Goal: Information Seeking & Learning: Learn about a topic

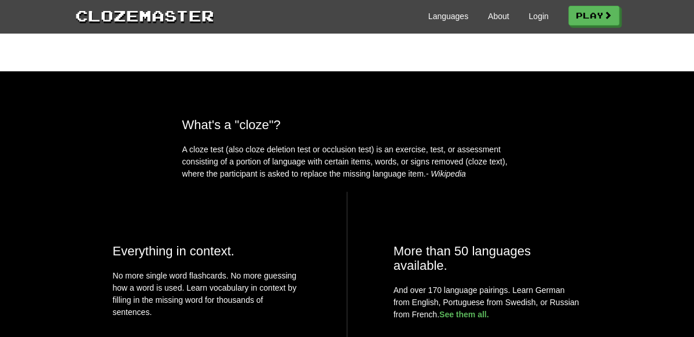
scroll to position [463, 0]
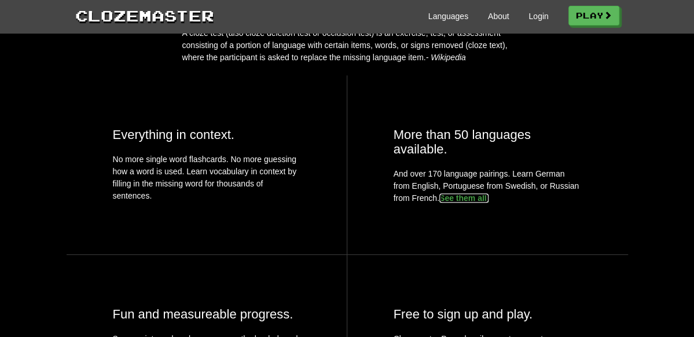
click at [489, 193] on link "See them all." at bounding box center [465, 197] width 50 height 9
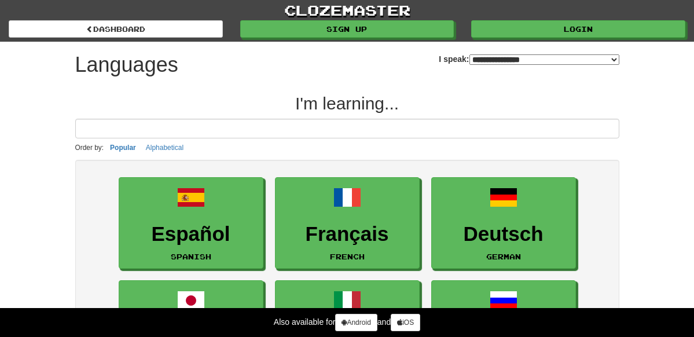
select select "*******"
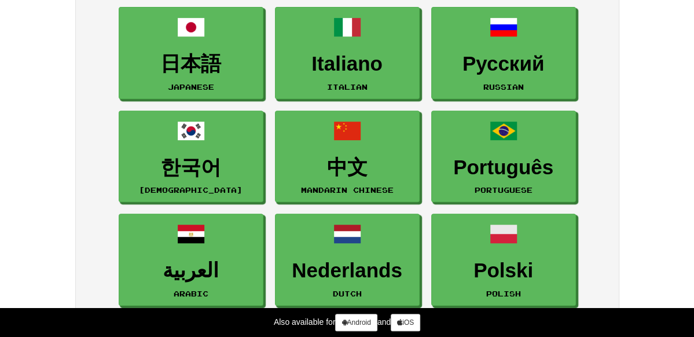
scroll to position [348, 0]
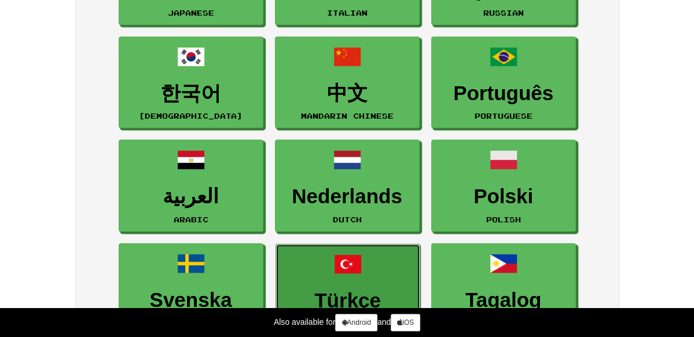
click at [282, 290] on h3 "Türkçe" at bounding box center [348, 301] width 132 height 23
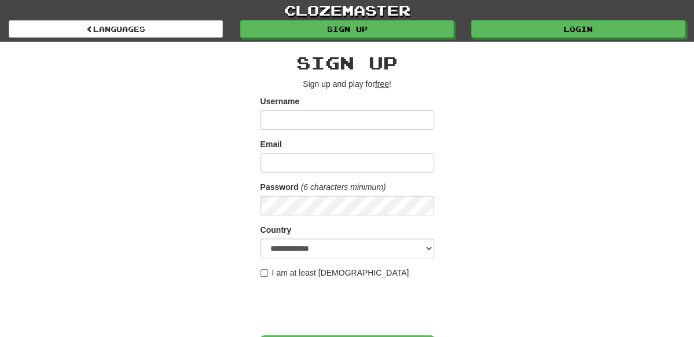
click at [308, 120] on input "Username" at bounding box center [348, 120] width 174 height 20
type input "*****"
type input "**********"
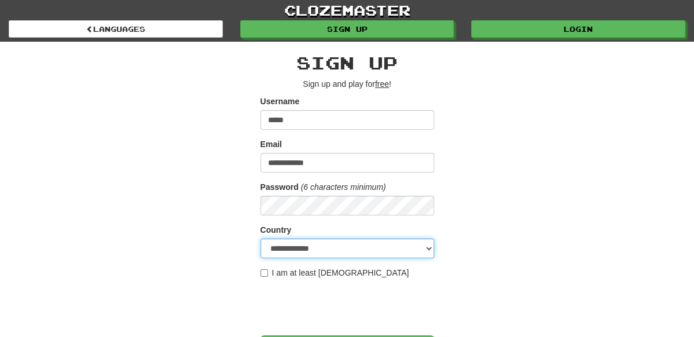
select select "**"
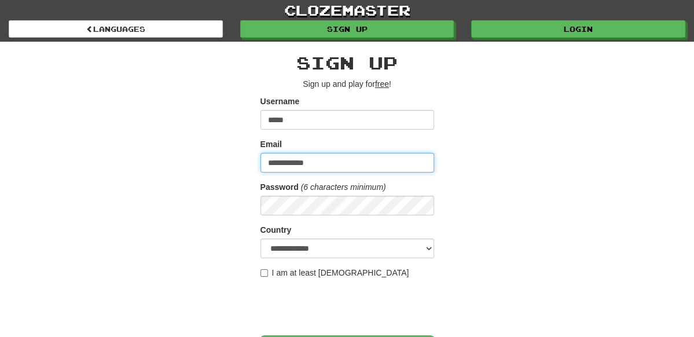
click at [326, 165] on input "**********" at bounding box center [348, 163] width 174 height 20
drag, startPoint x: 520, startPoint y: 153, endPoint x: 407, endPoint y: 193, distance: 119.3
click at [519, 153] on div "**********" at bounding box center [348, 244] width 562 height 405
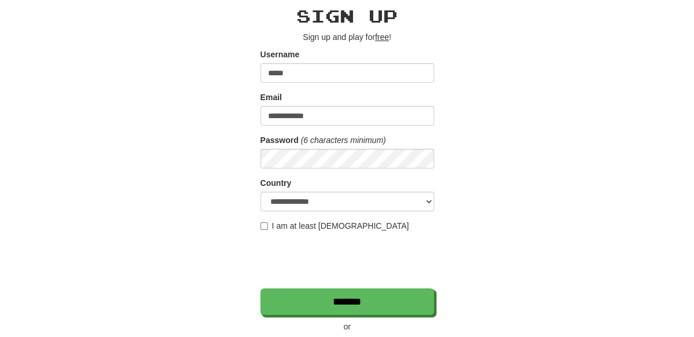
scroll to position [116, 0]
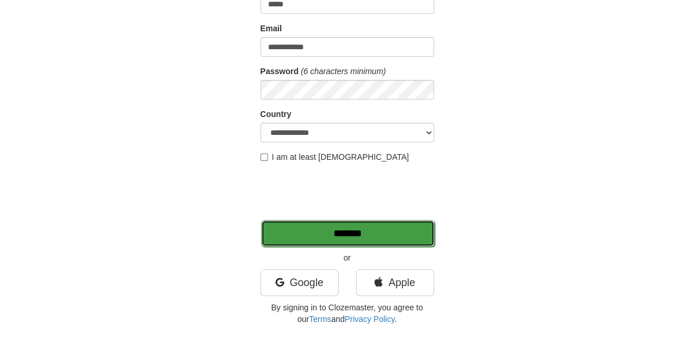
click at [398, 234] on input "*******" at bounding box center [348, 233] width 174 height 27
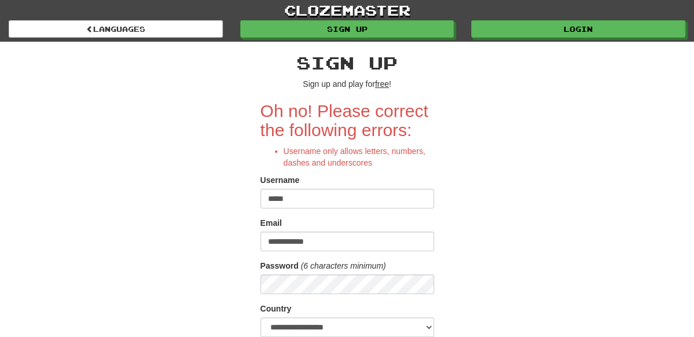
drag, startPoint x: 305, startPoint y: 199, endPoint x: 259, endPoint y: 198, distance: 45.8
click at [259, 198] on div "**********" at bounding box center [348, 284] width 562 height 484
type input "*"
type input "*******"
drag, startPoint x: 317, startPoint y: 241, endPoint x: 240, endPoint y: 243, distance: 77.6
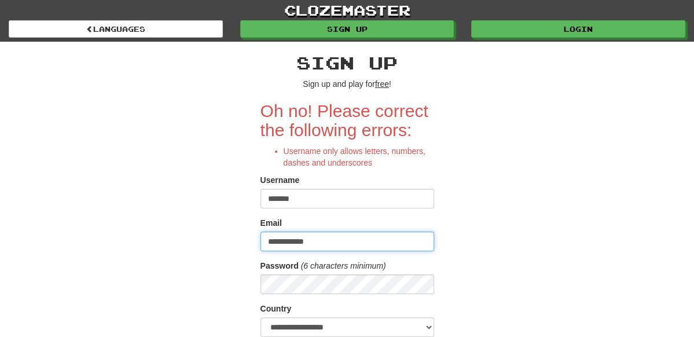
click at [240, 243] on div "**********" at bounding box center [348, 284] width 562 height 484
click at [321, 244] on input "********" at bounding box center [348, 242] width 174 height 20
click at [353, 238] on input "********" at bounding box center [348, 242] width 174 height 20
type input "**********"
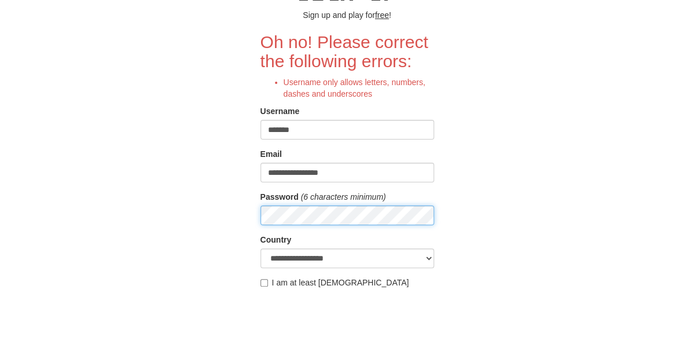
scroll to position [174, 0]
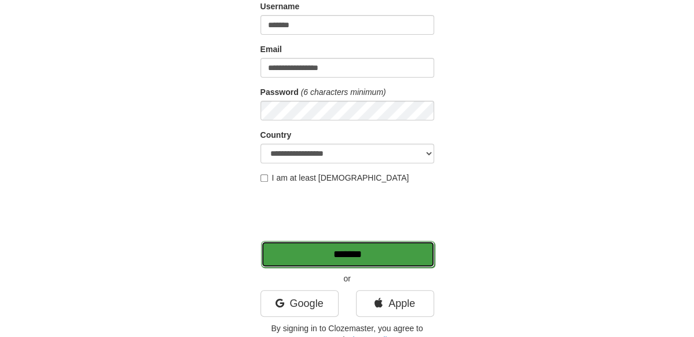
click at [313, 247] on input "*******" at bounding box center [348, 254] width 174 height 27
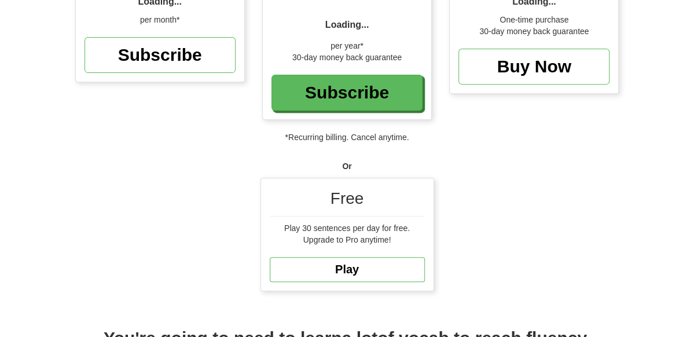
scroll to position [232, 0]
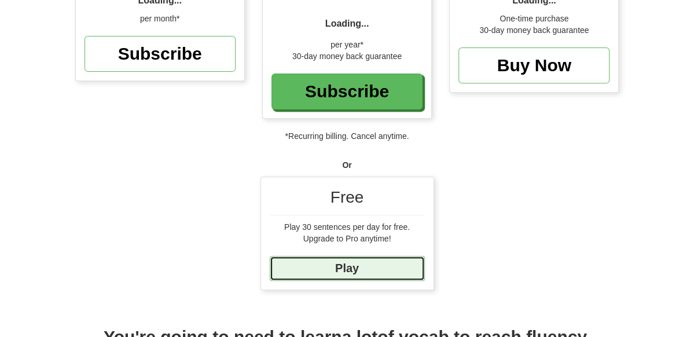
click at [361, 256] on link "Play" at bounding box center [347, 268] width 155 height 25
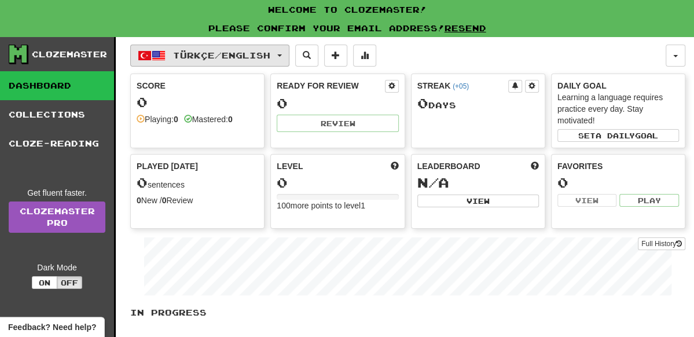
click at [289, 53] on button "Türkçe / English" at bounding box center [209, 56] width 159 height 22
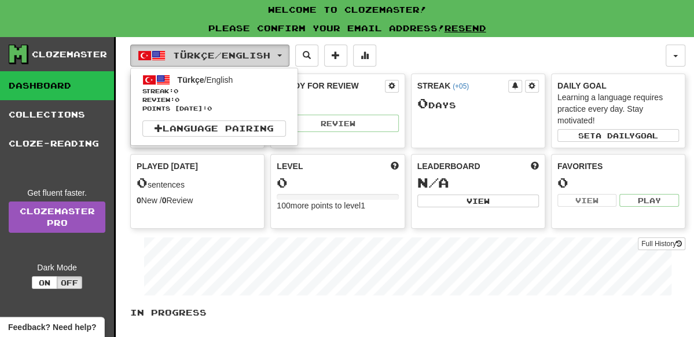
click at [289, 53] on button "Türkçe / English" at bounding box center [209, 56] width 159 height 22
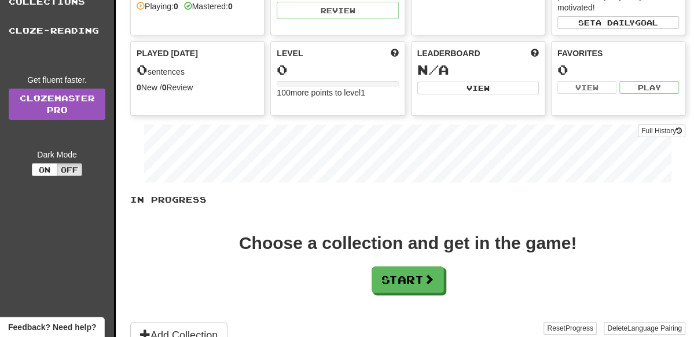
scroll to position [116, 0]
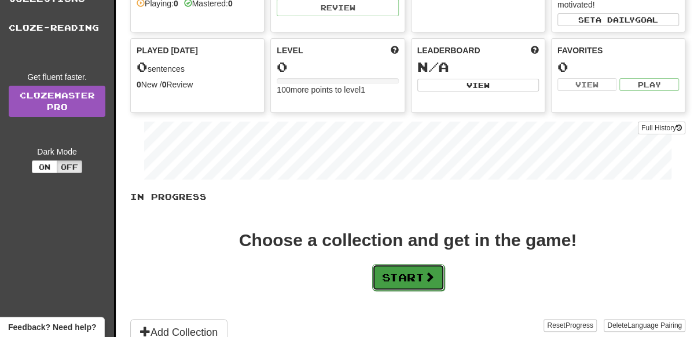
click at [398, 277] on button "Start" at bounding box center [408, 277] width 72 height 27
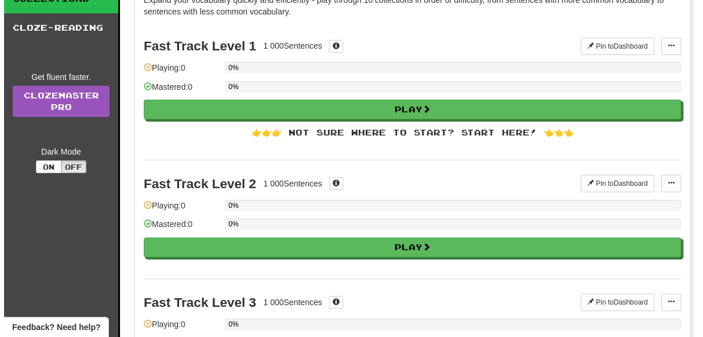
scroll to position [0, 0]
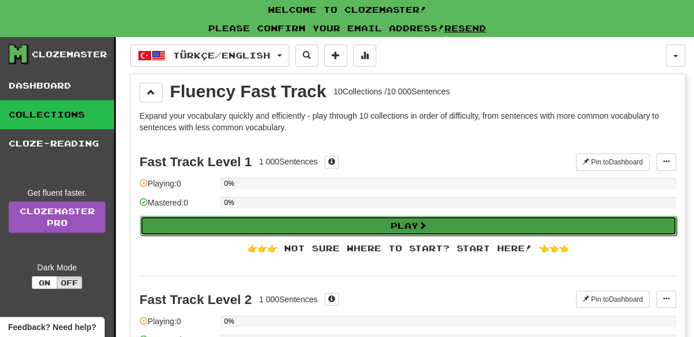
click at [404, 224] on button "Play" at bounding box center [408, 226] width 537 height 20
select select "**"
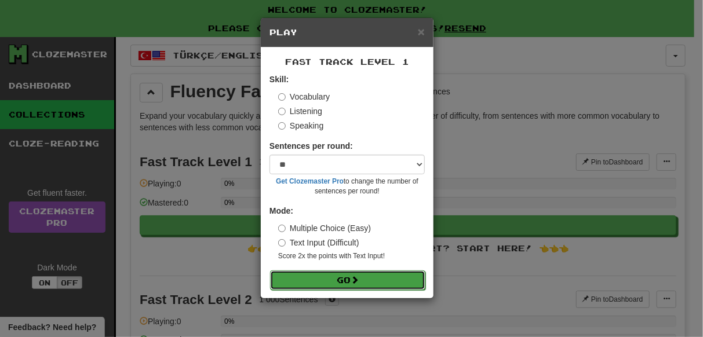
click at [349, 281] on button "Go" at bounding box center [347, 280] width 155 height 20
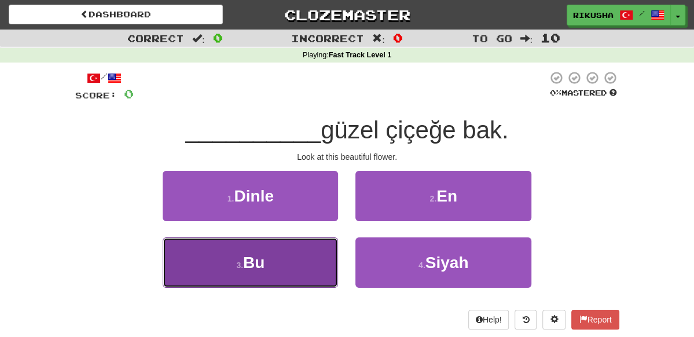
click at [298, 254] on button "3 . Bu" at bounding box center [251, 262] width 176 height 50
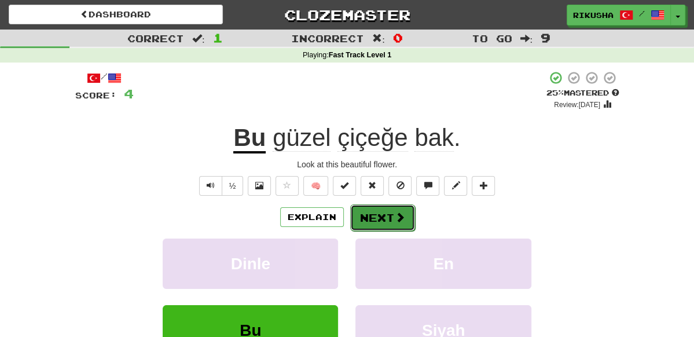
click at [382, 214] on button "Next" at bounding box center [382, 217] width 65 height 27
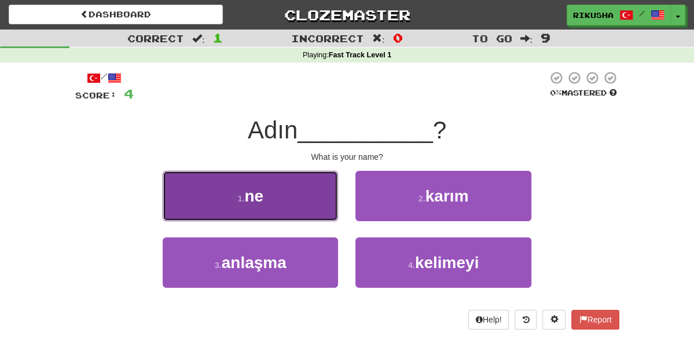
click at [283, 195] on button "1 . ne" at bounding box center [251, 196] width 176 height 50
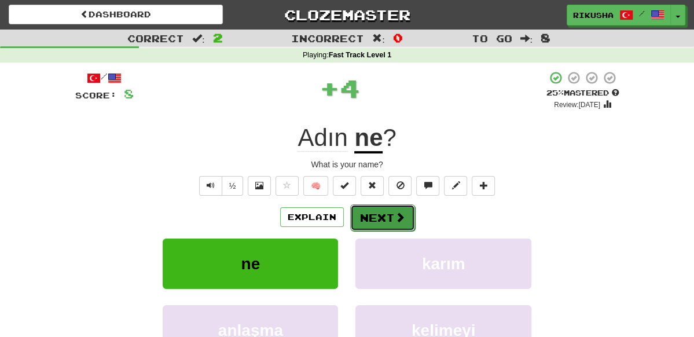
click at [383, 216] on button "Next" at bounding box center [382, 217] width 65 height 27
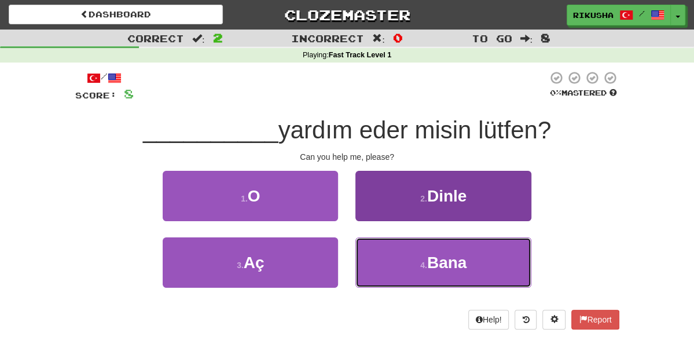
click at [429, 278] on button "4 . [GEOGRAPHIC_DATA]" at bounding box center [444, 262] width 176 height 50
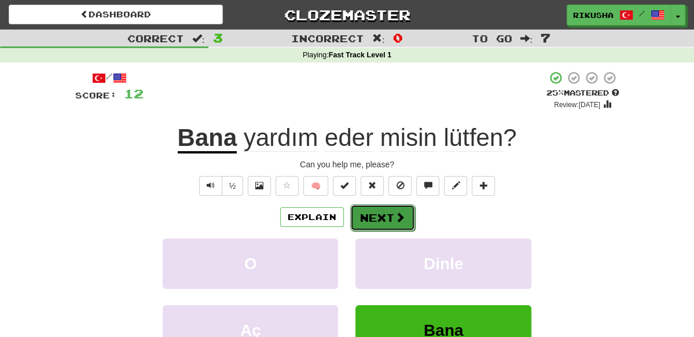
click at [383, 215] on button "Next" at bounding box center [382, 217] width 65 height 27
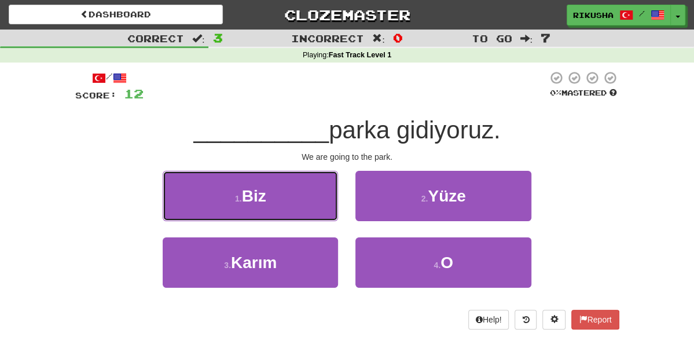
click at [277, 200] on button "1 . Biz" at bounding box center [251, 196] width 176 height 50
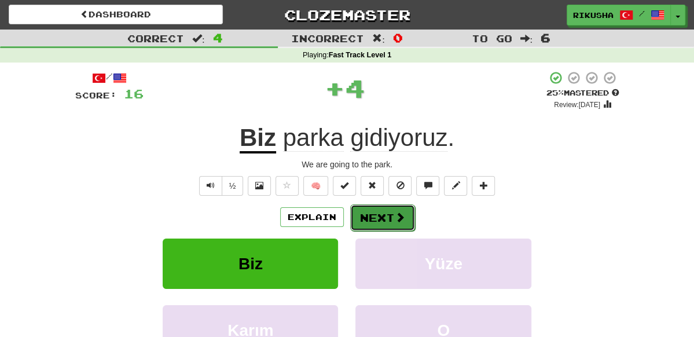
click at [387, 218] on button "Next" at bounding box center [382, 217] width 65 height 27
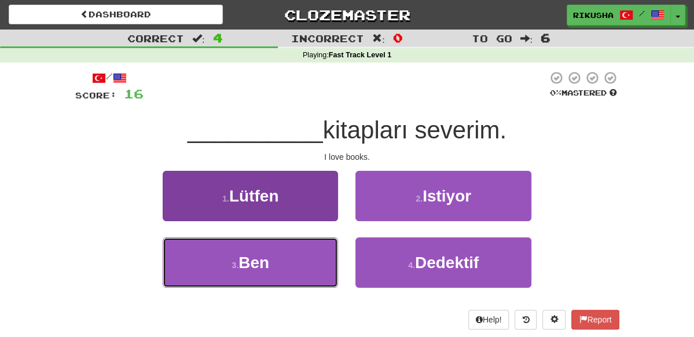
click at [293, 258] on button "3 . Ben" at bounding box center [251, 262] width 176 height 50
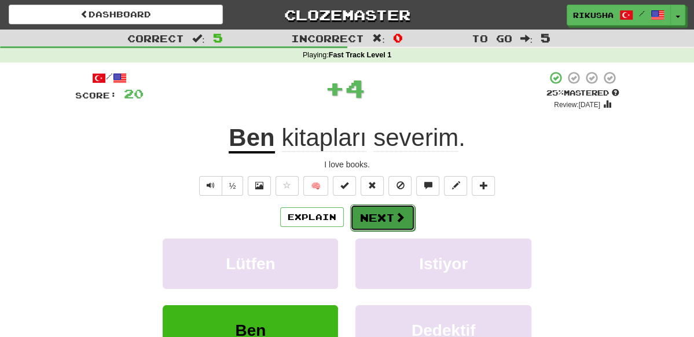
click at [377, 217] on button "Next" at bounding box center [382, 217] width 65 height 27
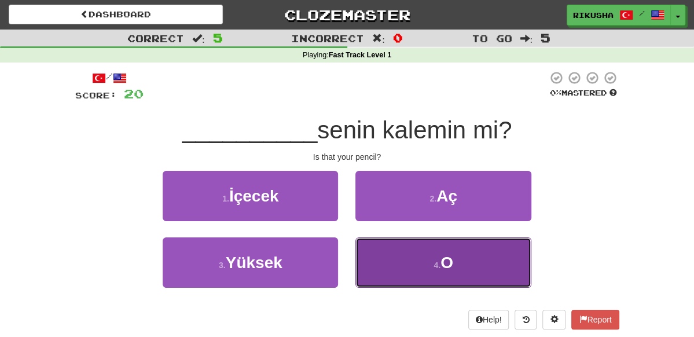
click at [405, 266] on button "4 . O" at bounding box center [444, 262] width 176 height 50
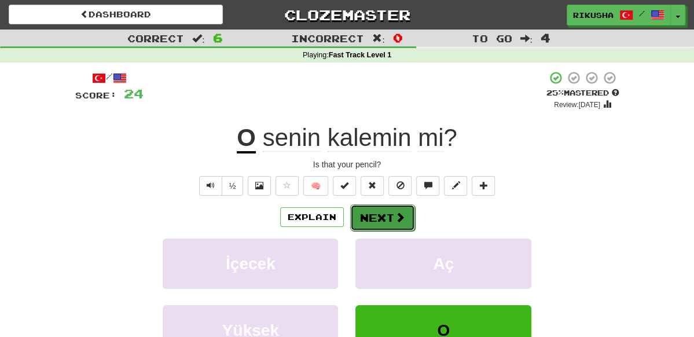
click at [387, 218] on button "Next" at bounding box center [382, 217] width 65 height 27
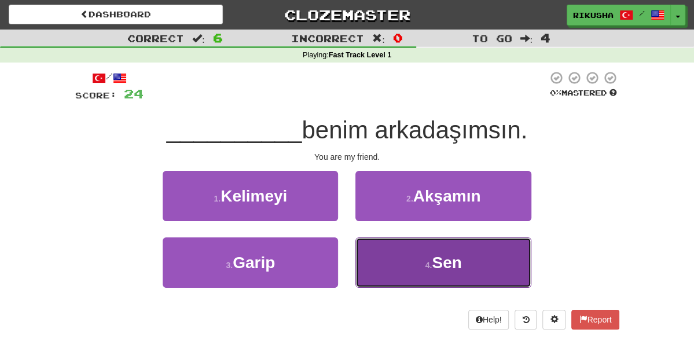
click at [436, 264] on button "4 . Sen" at bounding box center [444, 262] width 176 height 50
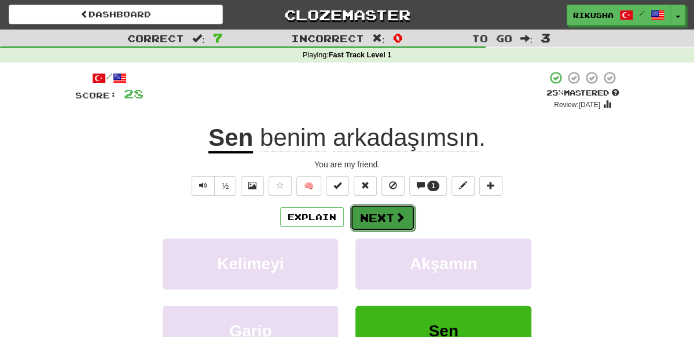
click at [385, 215] on button "Next" at bounding box center [382, 217] width 65 height 27
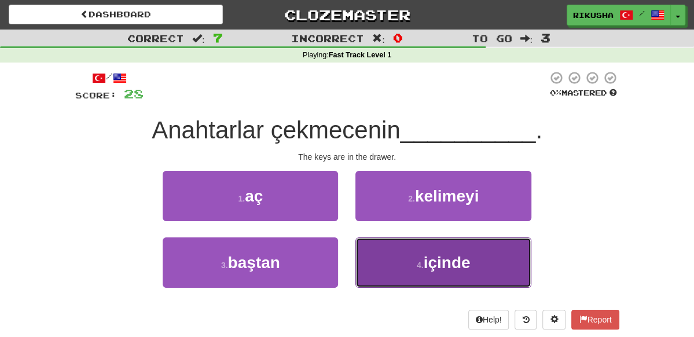
click at [448, 259] on span "içinde" at bounding box center [447, 263] width 47 height 18
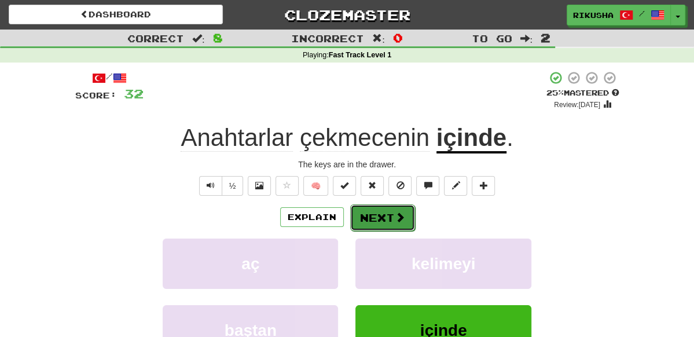
click at [381, 217] on button "Next" at bounding box center [382, 217] width 65 height 27
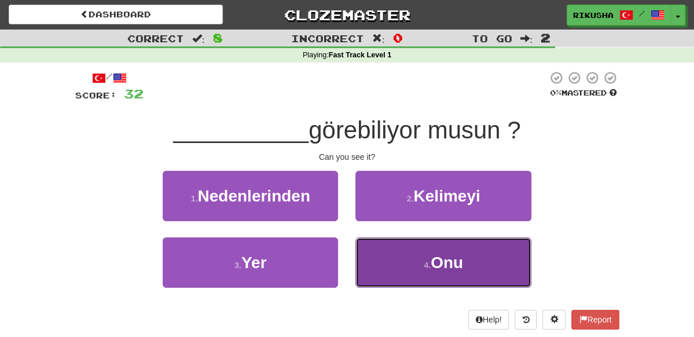
click at [395, 264] on button "4 . Onu" at bounding box center [444, 262] width 176 height 50
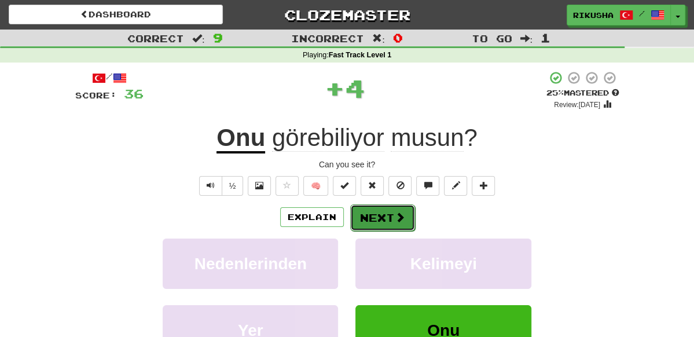
click at [386, 218] on button "Next" at bounding box center [382, 217] width 65 height 27
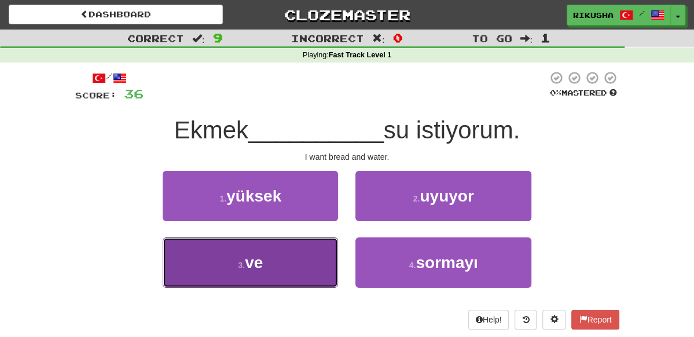
click at [298, 262] on button "3 . ve" at bounding box center [251, 262] width 176 height 50
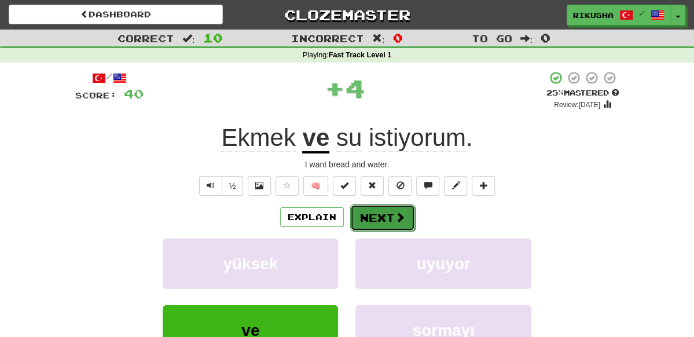
click at [389, 219] on button "Next" at bounding box center [382, 217] width 65 height 27
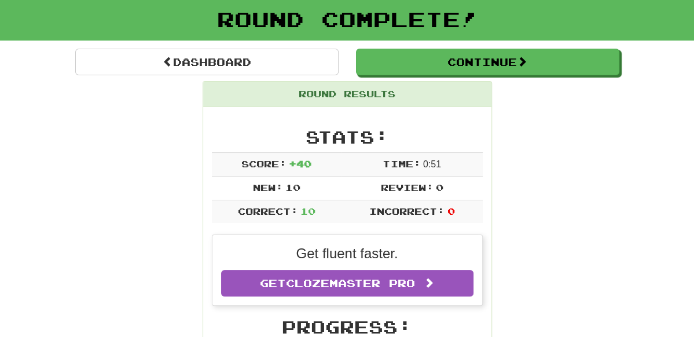
scroll to position [57, 0]
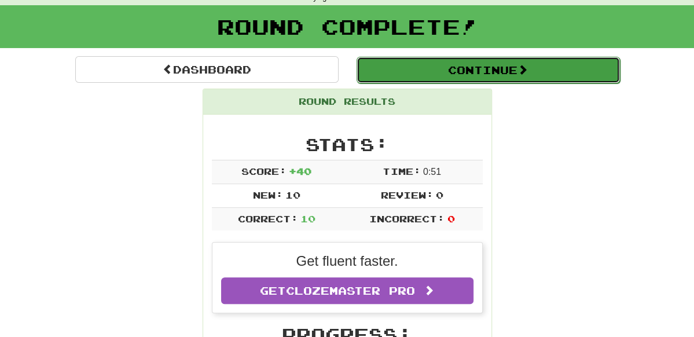
click at [452, 72] on button "Continue" at bounding box center [489, 70] width 264 height 27
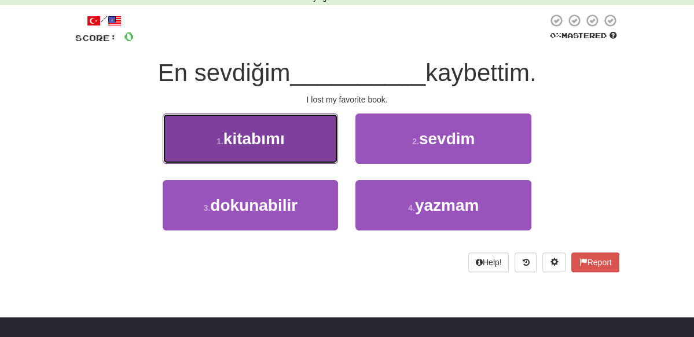
click at [287, 139] on button "1 . kitabımı" at bounding box center [251, 139] width 176 height 50
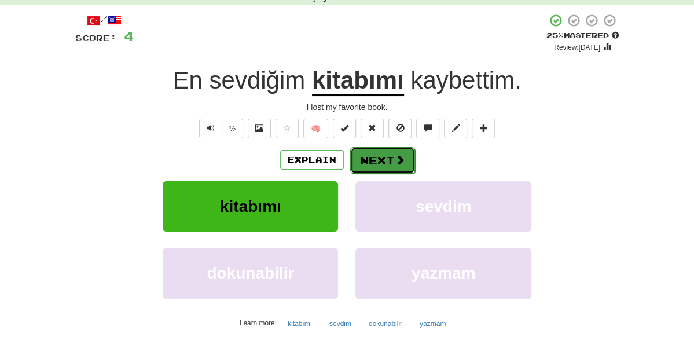
click at [387, 156] on button "Next" at bounding box center [382, 160] width 65 height 27
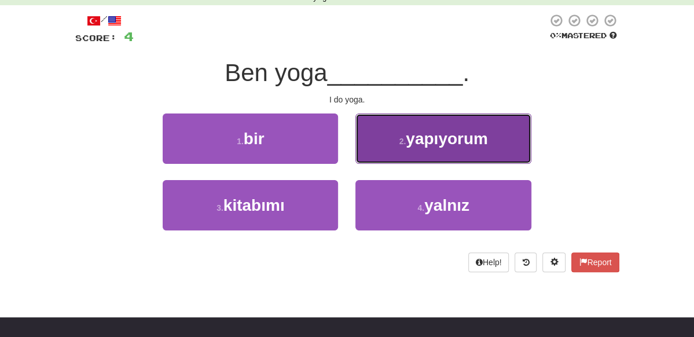
click at [407, 145] on small "2 ." at bounding box center [403, 141] width 7 height 9
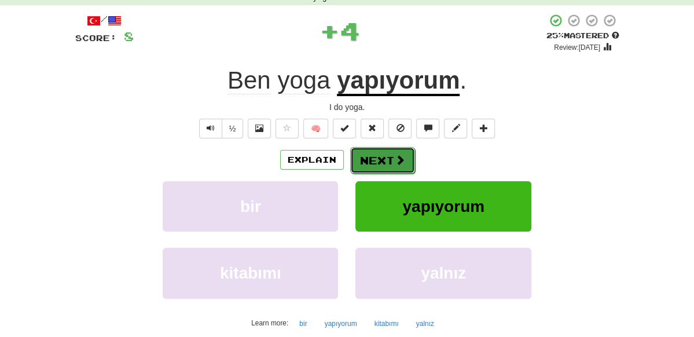
click at [372, 160] on button "Next" at bounding box center [382, 160] width 65 height 27
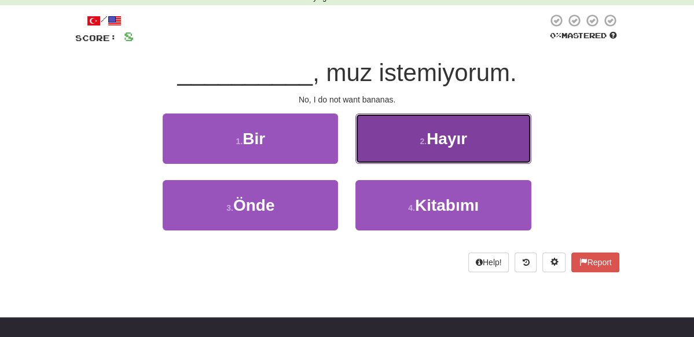
click at [404, 141] on button "2 . Hayır" at bounding box center [444, 139] width 176 height 50
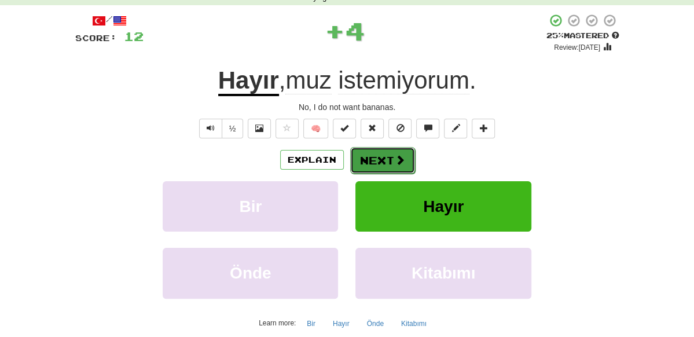
click at [376, 160] on button "Next" at bounding box center [382, 160] width 65 height 27
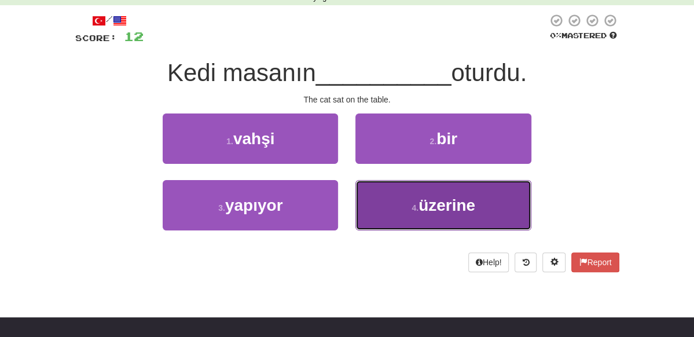
click at [403, 204] on button "4 . üzerine" at bounding box center [444, 205] width 176 height 50
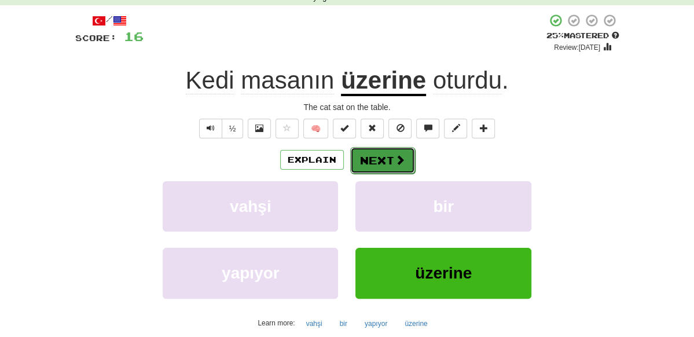
click at [385, 159] on button "Next" at bounding box center [382, 160] width 65 height 27
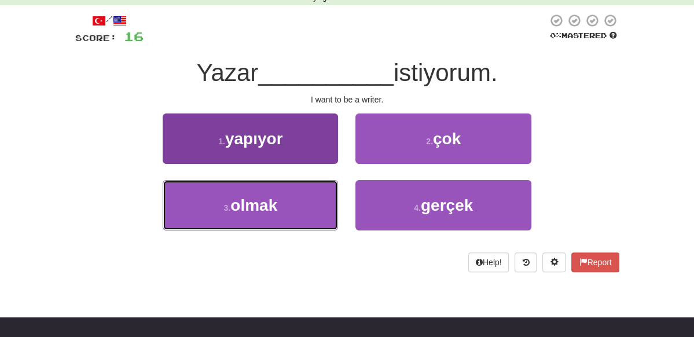
click at [306, 209] on button "3 . olmak" at bounding box center [251, 205] width 176 height 50
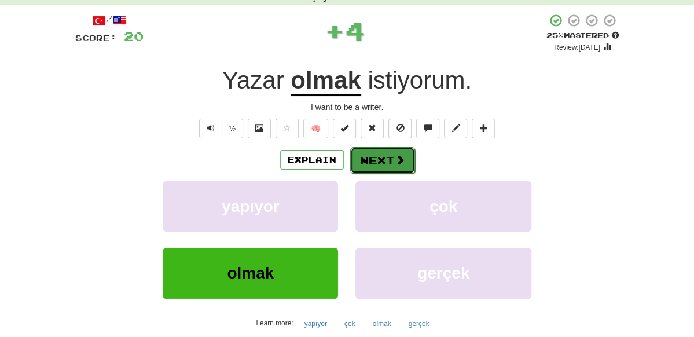
click at [381, 160] on button "Next" at bounding box center [382, 160] width 65 height 27
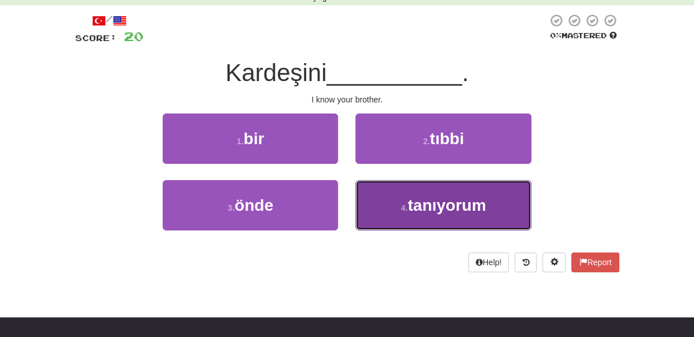
click at [433, 205] on span "tanıyorum" at bounding box center [447, 205] width 78 height 18
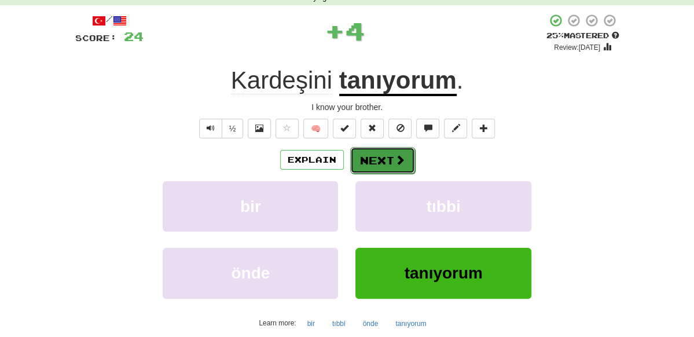
click at [387, 157] on button "Next" at bounding box center [382, 160] width 65 height 27
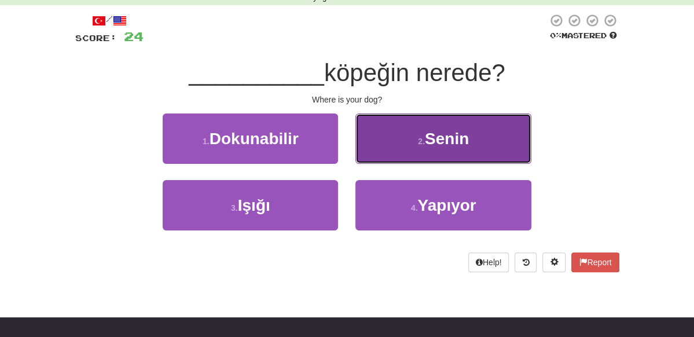
click at [425, 147] on button "2 . Senin" at bounding box center [444, 139] width 176 height 50
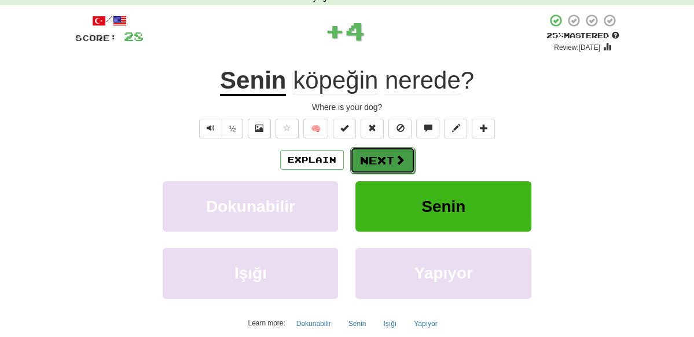
click at [392, 156] on button "Next" at bounding box center [382, 160] width 65 height 27
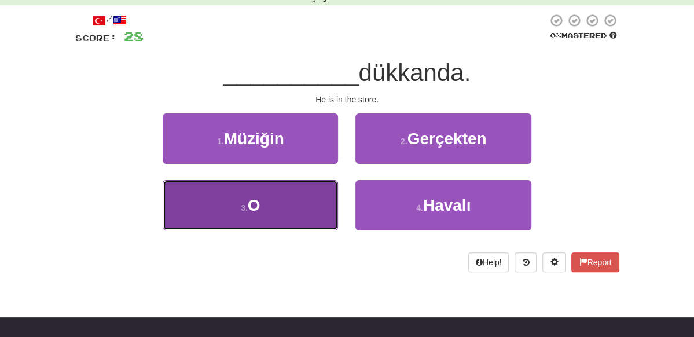
click at [284, 191] on button "3 . O" at bounding box center [251, 205] width 176 height 50
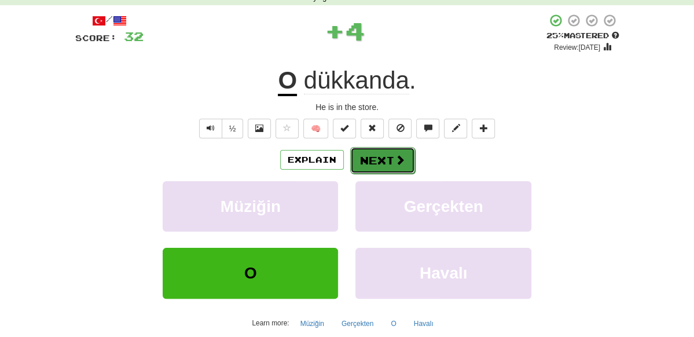
click at [378, 161] on button "Next" at bounding box center [382, 160] width 65 height 27
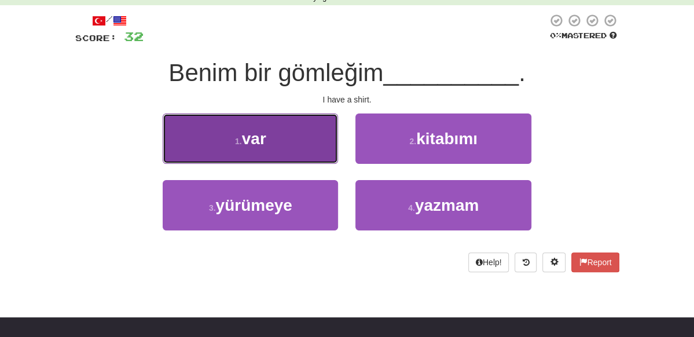
click at [302, 145] on button "1 . var" at bounding box center [251, 139] width 176 height 50
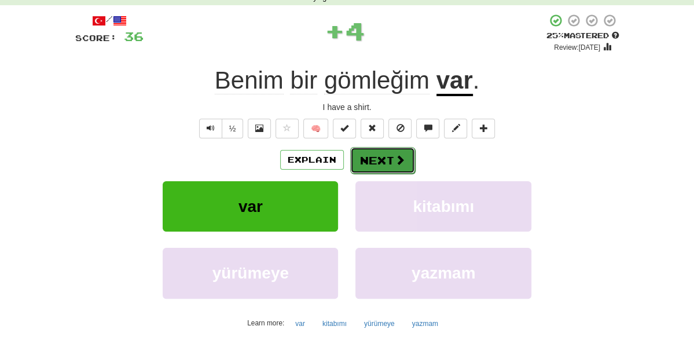
click at [381, 160] on button "Next" at bounding box center [382, 160] width 65 height 27
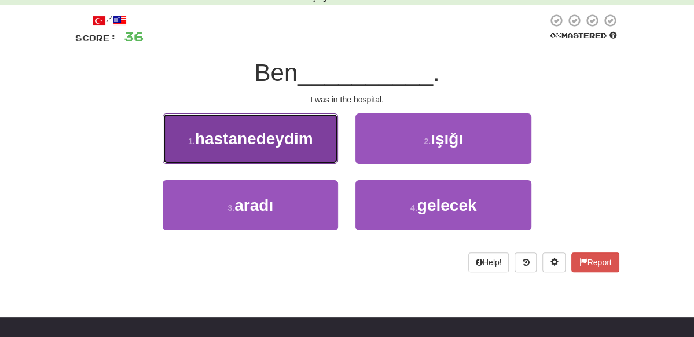
click at [305, 138] on button "1 . hastanedeydim" at bounding box center [251, 139] width 176 height 50
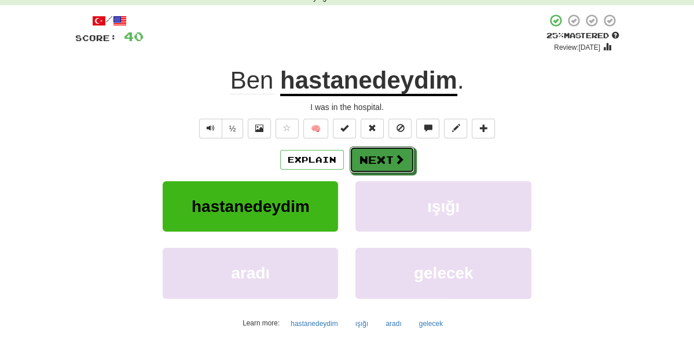
click at [392, 158] on button "Next" at bounding box center [382, 160] width 65 height 27
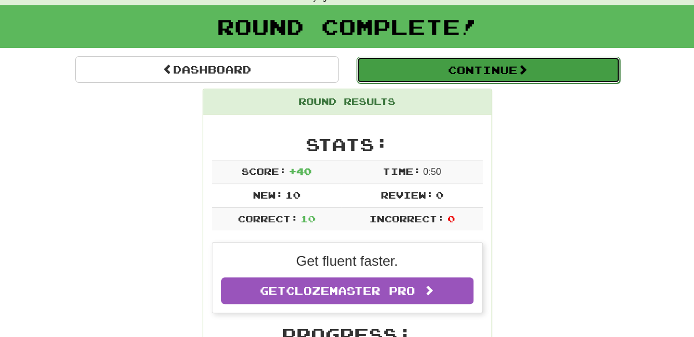
click at [522, 72] on button "Continue" at bounding box center [489, 70] width 264 height 27
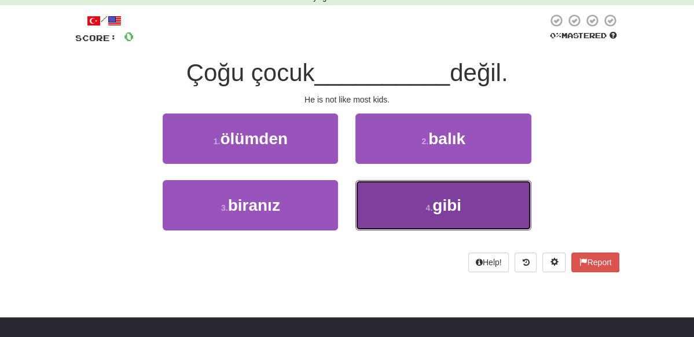
click at [433, 209] on small "4 ." at bounding box center [429, 207] width 7 height 9
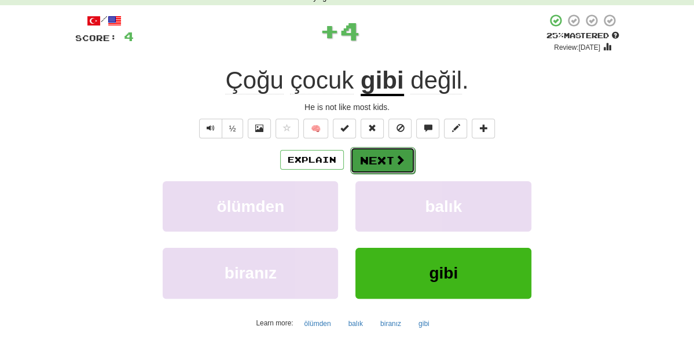
click at [383, 155] on button "Next" at bounding box center [382, 160] width 65 height 27
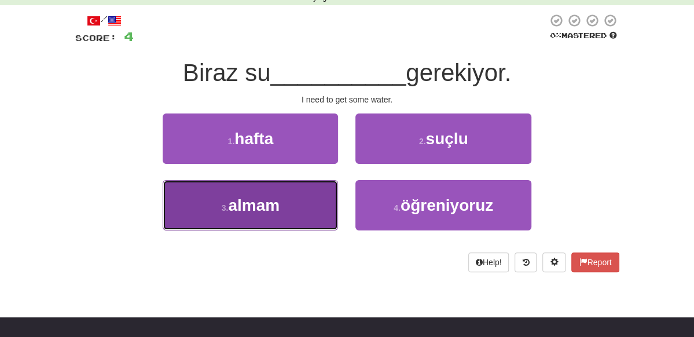
click at [295, 203] on button "3 . almam" at bounding box center [251, 205] width 176 height 50
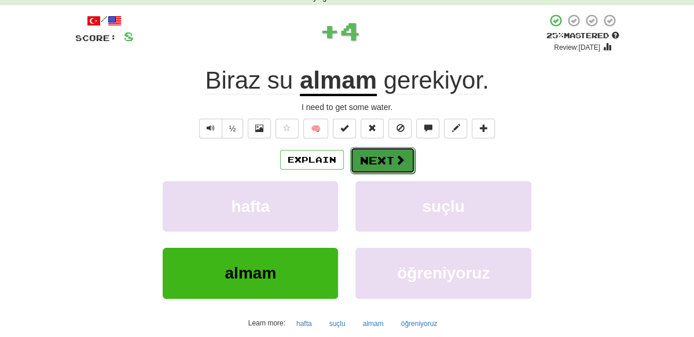
click at [385, 156] on button "Next" at bounding box center [382, 160] width 65 height 27
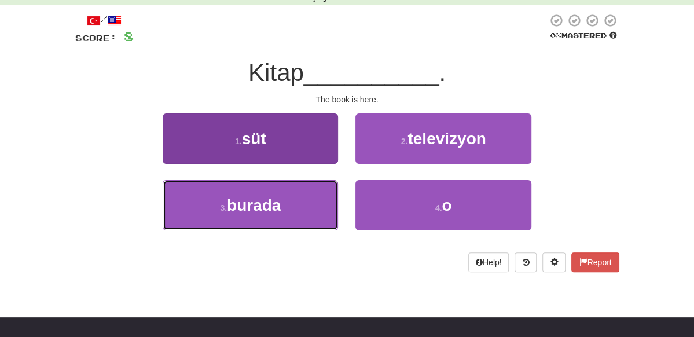
click at [291, 206] on button "3 . burada" at bounding box center [251, 205] width 176 height 50
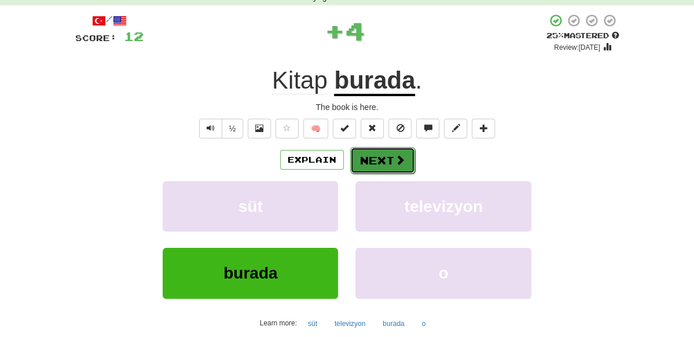
click at [373, 159] on button "Next" at bounding box center [382, 160] width 65 height 27
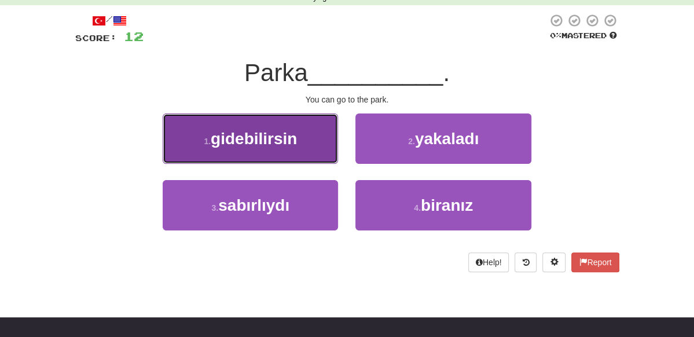
click at [299, 141] on button "1 . gidebilirsin" at bounding box center [251, 139] width 176 height 50
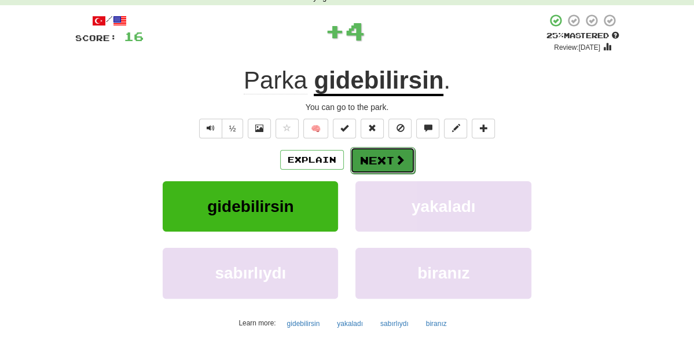
click at [386, 159] on button "Next" at bounding box center [382, 160] width 65 height 27
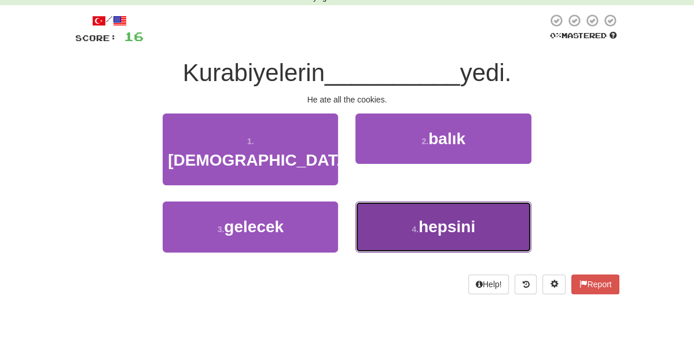
click at [407, 202] on button "4 . hepsini" at bounding box center [444, 227] width 176 height 50
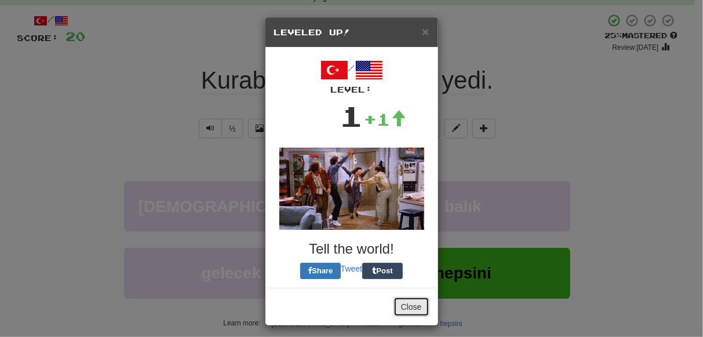
click at [413, 307] on button "Close" at bounding box center [411, 307] width 36 height 20
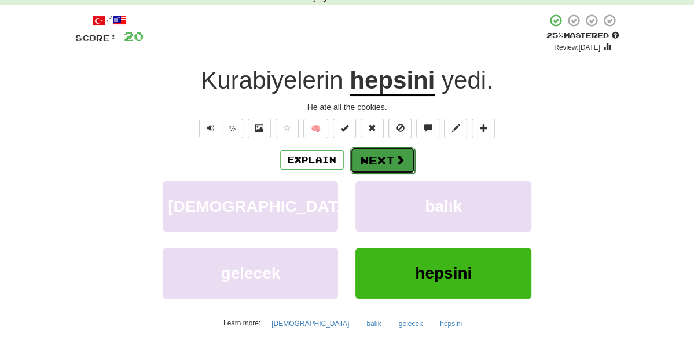
click at [388, 165] on button "Next" at bounding box center [382, 160] width 65 height 27
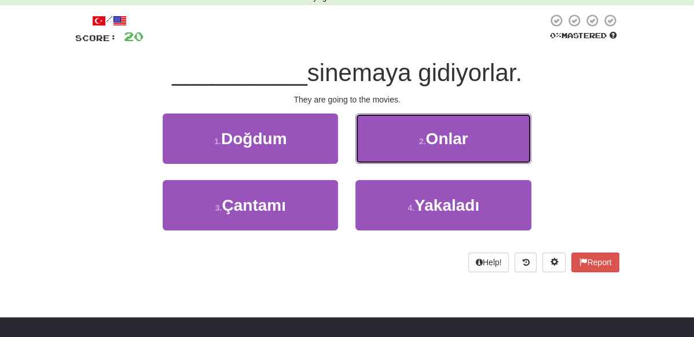
click at [426, 144] on small "2 ." at bounding box center [422, 141] width 7 height 9
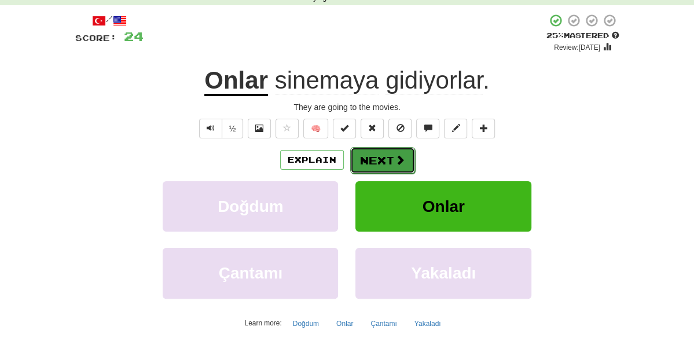
click at [382, 160] on button "Next" at bounding box center [382, 160] width 65 height 27
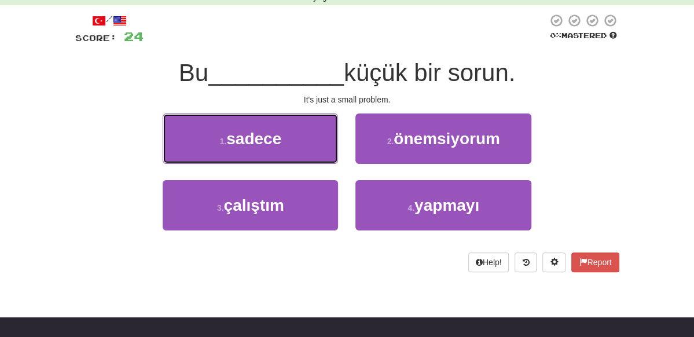
click at [293, 141] on button "1 . sadece" at bounding box center [251, 139] width 176 height 50
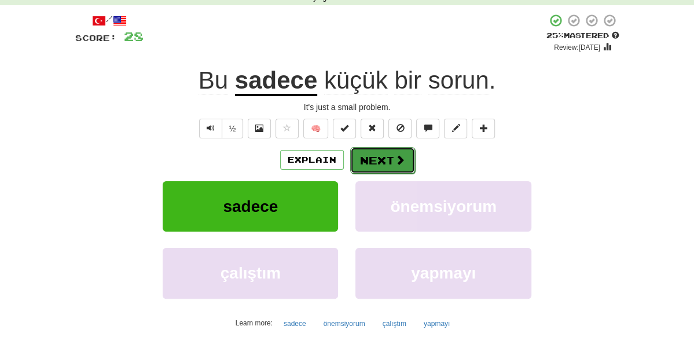
click at [390, 160] on button "Next" at bounding box center [382, 160] width 65 height 27
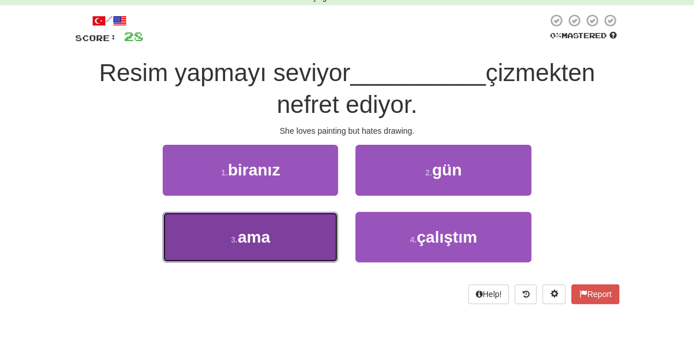
click at [286, 212] on button "3 . ama" at bounding box center [251, 237] width 176 height 50
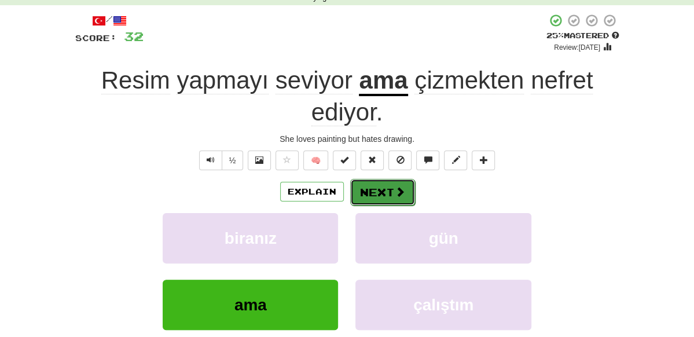
click at [376, 179] on button "Next" at bounding box center [382, 192] width 65 height 27
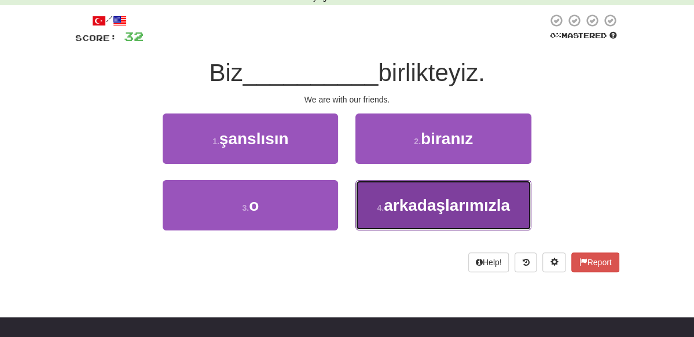
click at [471, 201] on span "arkadaşlarımızla" at bounding box center [447, 205] width 126 height 18
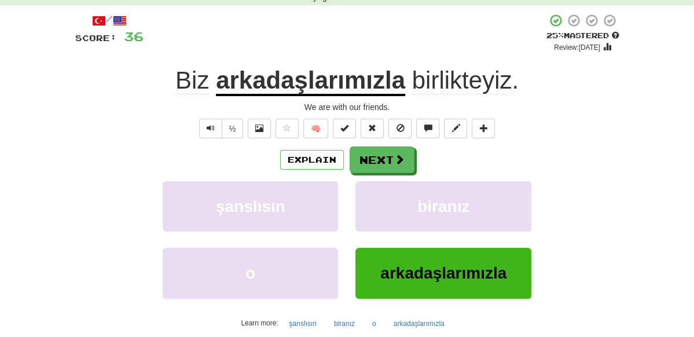
click at [365, 83] on u "arkadaşlarımızla" at bounding box center [310, 82] width 189 height 30
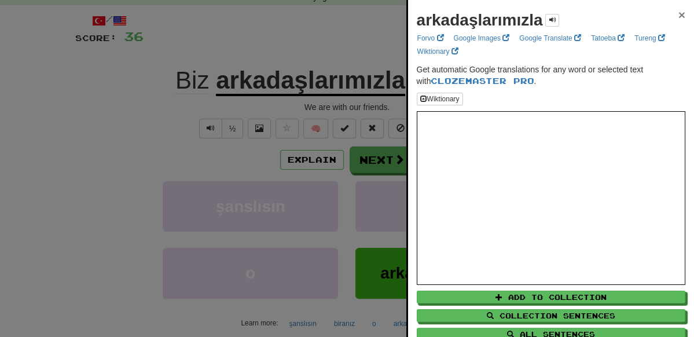
click at [679, 16] on span "×" at bounding box center [682, 14] width 7 height 13
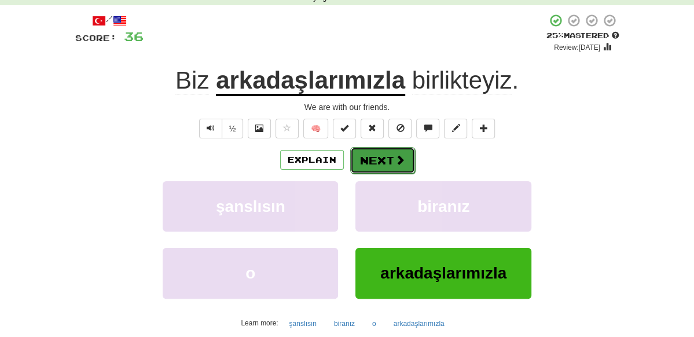
click at [395, 155] on span at bounding box center [400, 160] width 10 height 10
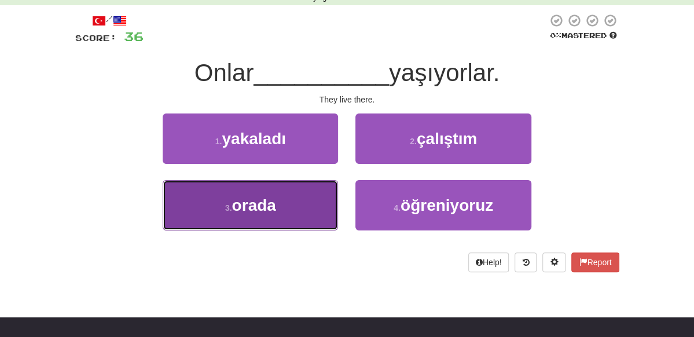
click at [283, 205] on button "3 . orada" at bounding box center [251, 205] width 176 height 50
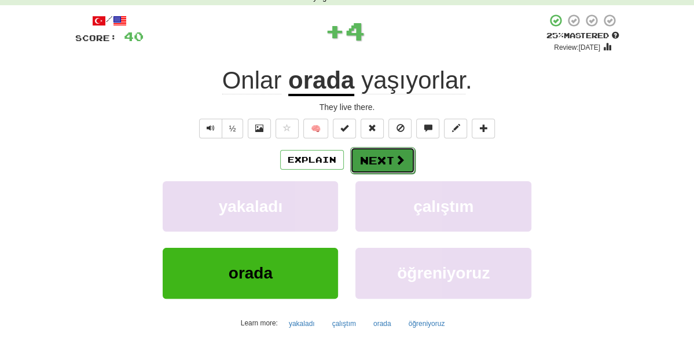
click at [378, 158] on button "Next" at bounding box center [382, 160] width 65 height 27
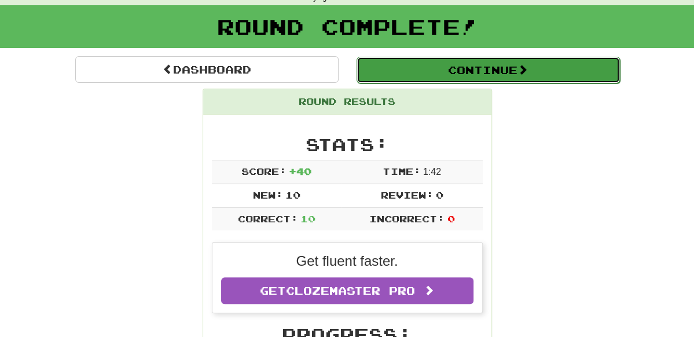
click at [524, 73] on button "Continue" at bounding box center [489, 70] width 264 height 27
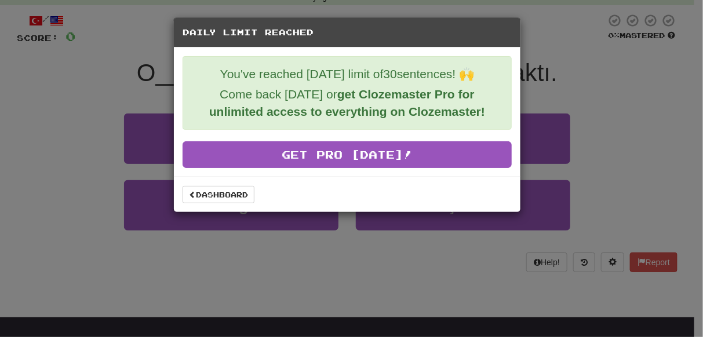
click at [577, 78] on div "Daily Limit Reached You've reached today's limit of 30 sentences! 🙌 Come back t…" at bounding box center [351, 168] width 703 height 337
drag, startPoint x: 509, startPoint y: 41, endPoint x: 419, endPoint y: 38, distance: 89.3
click at [501, 39] on div "Daily Limit Reached" at bounding box center [347, 33] width 346 height 30
click at [215, 199] on link "Dashboard" at bounding box center [218, 194] width 72 height 17
